Goal: Go to known website

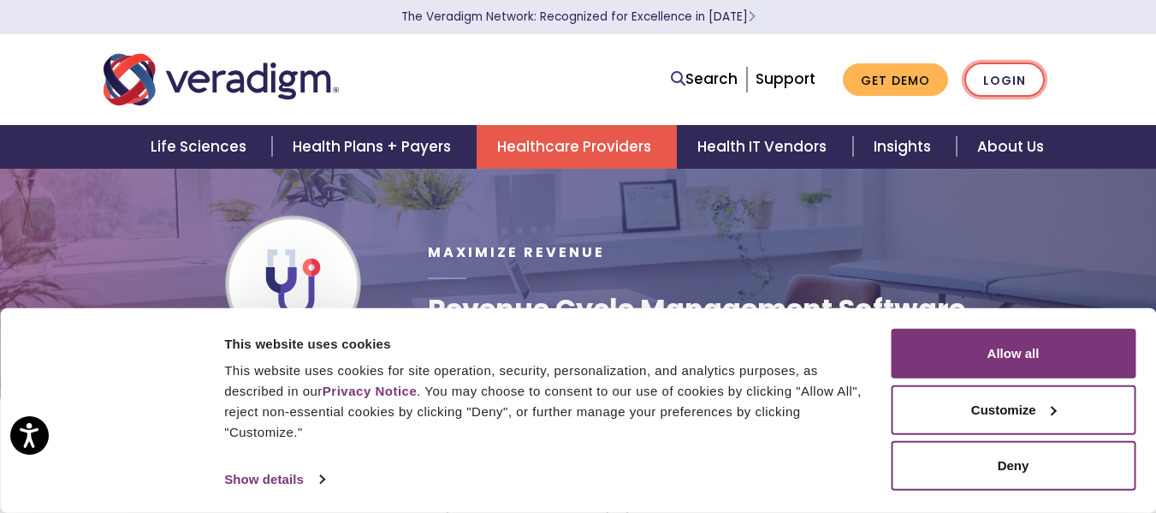
click at [1002, 76] on link "Login" at bounding box center [1005, 79] width 80 height 35
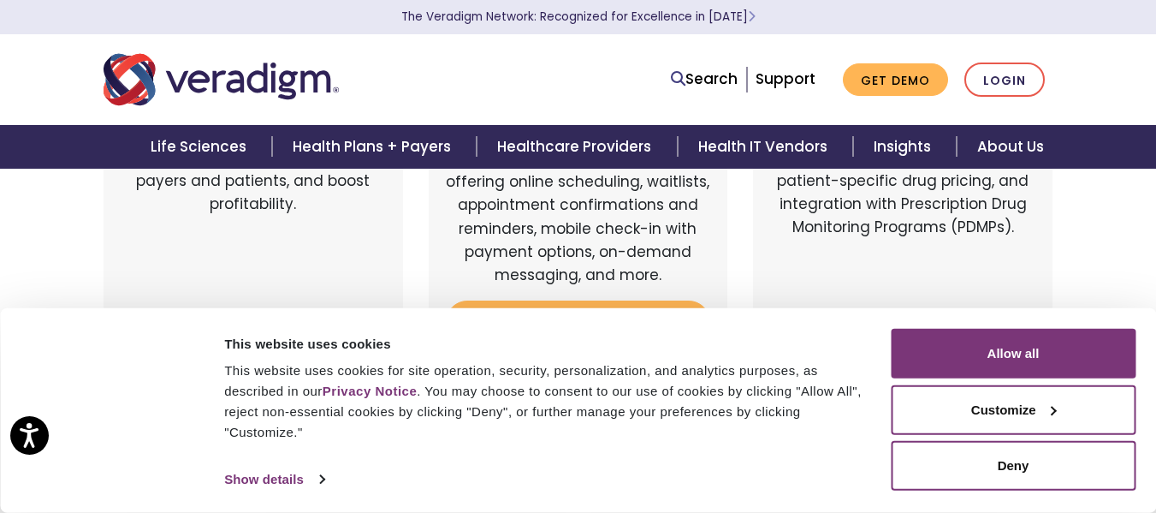
scroll to position [86, 0]
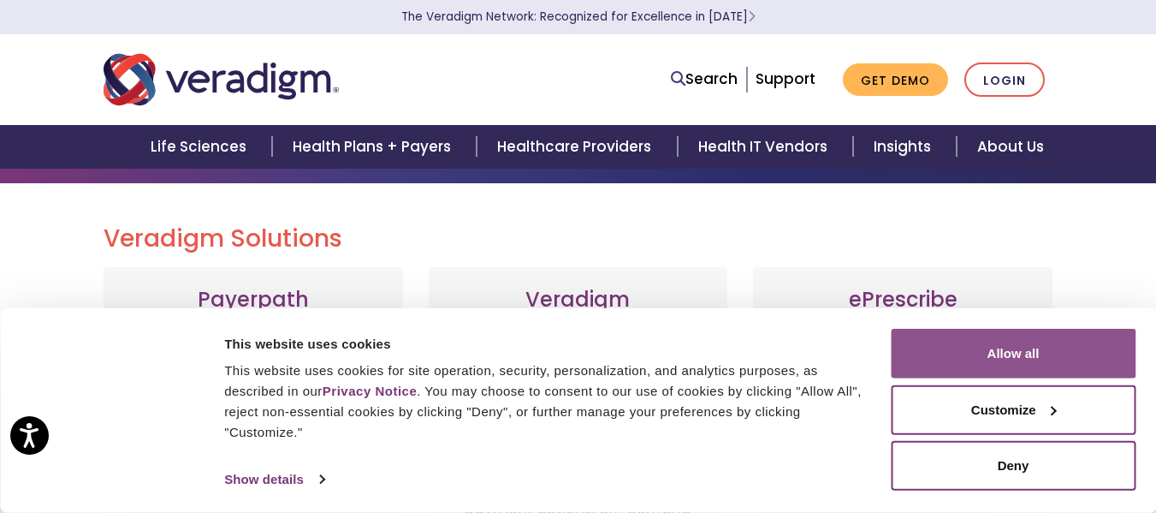
click at [1076, 359] on button "Allow all" at bounding box center [1013, 354] width 245 height 50
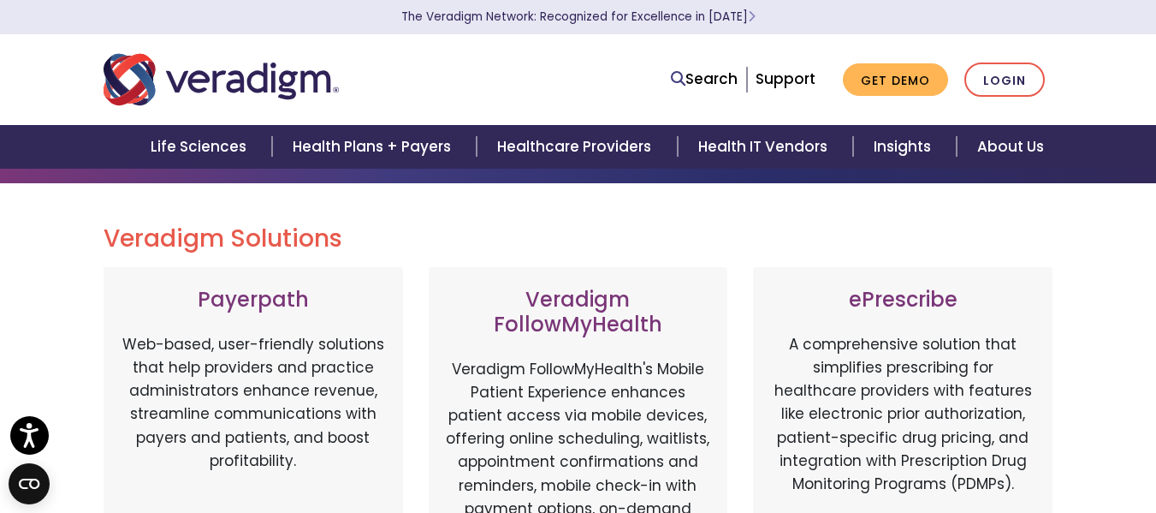
click at [252, 298] on h3 "Payerpath" at bounding box center [253, 300] width 265 height 25
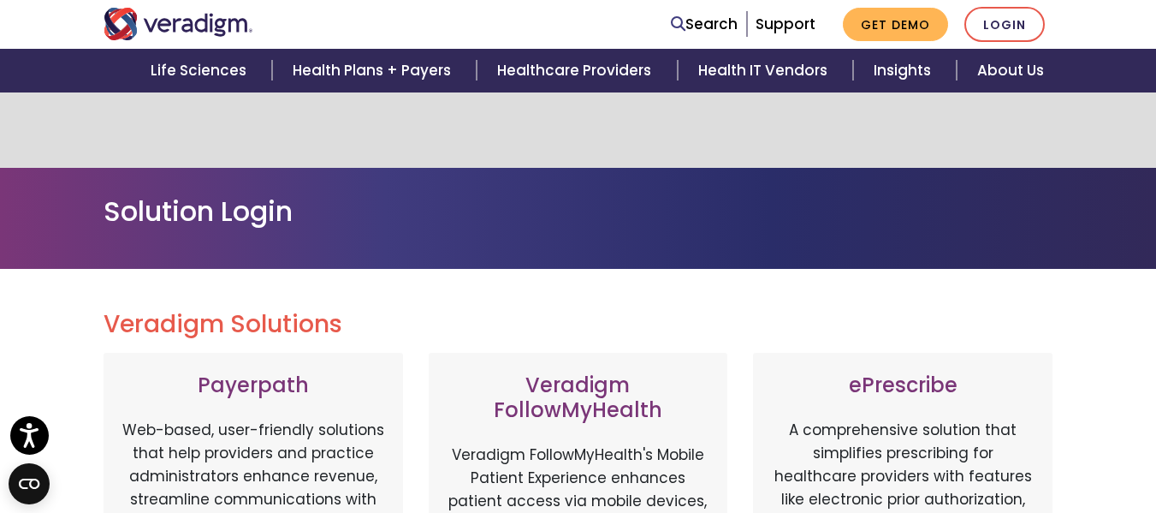
scroll to position [257, 0]
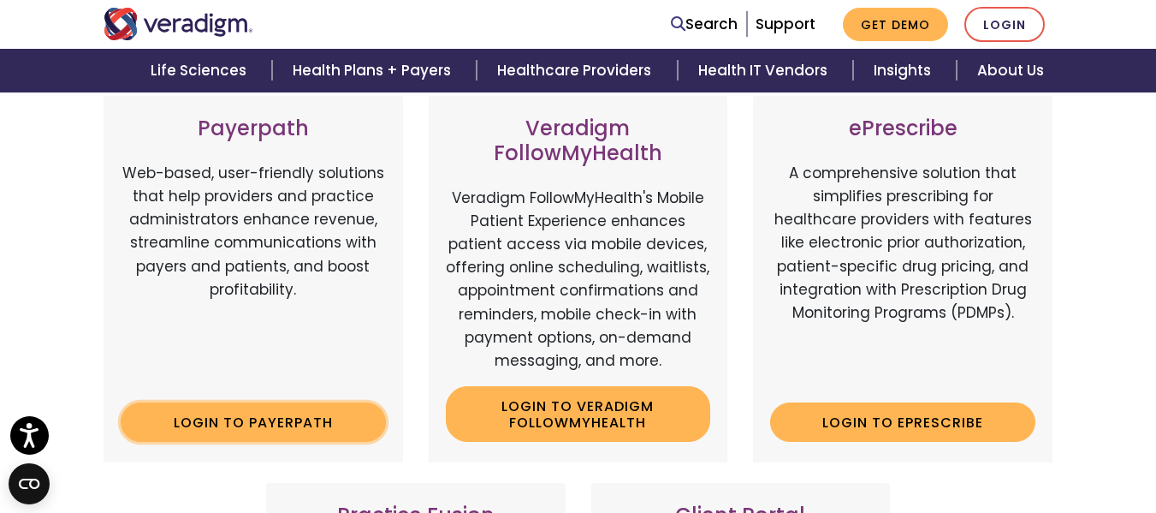
click at [257, 413] on link "Login to Payerpath" at bounding box center [253, 421] width 265 height 39
